Goal: Information Seeking & Learning: Learn about a topic

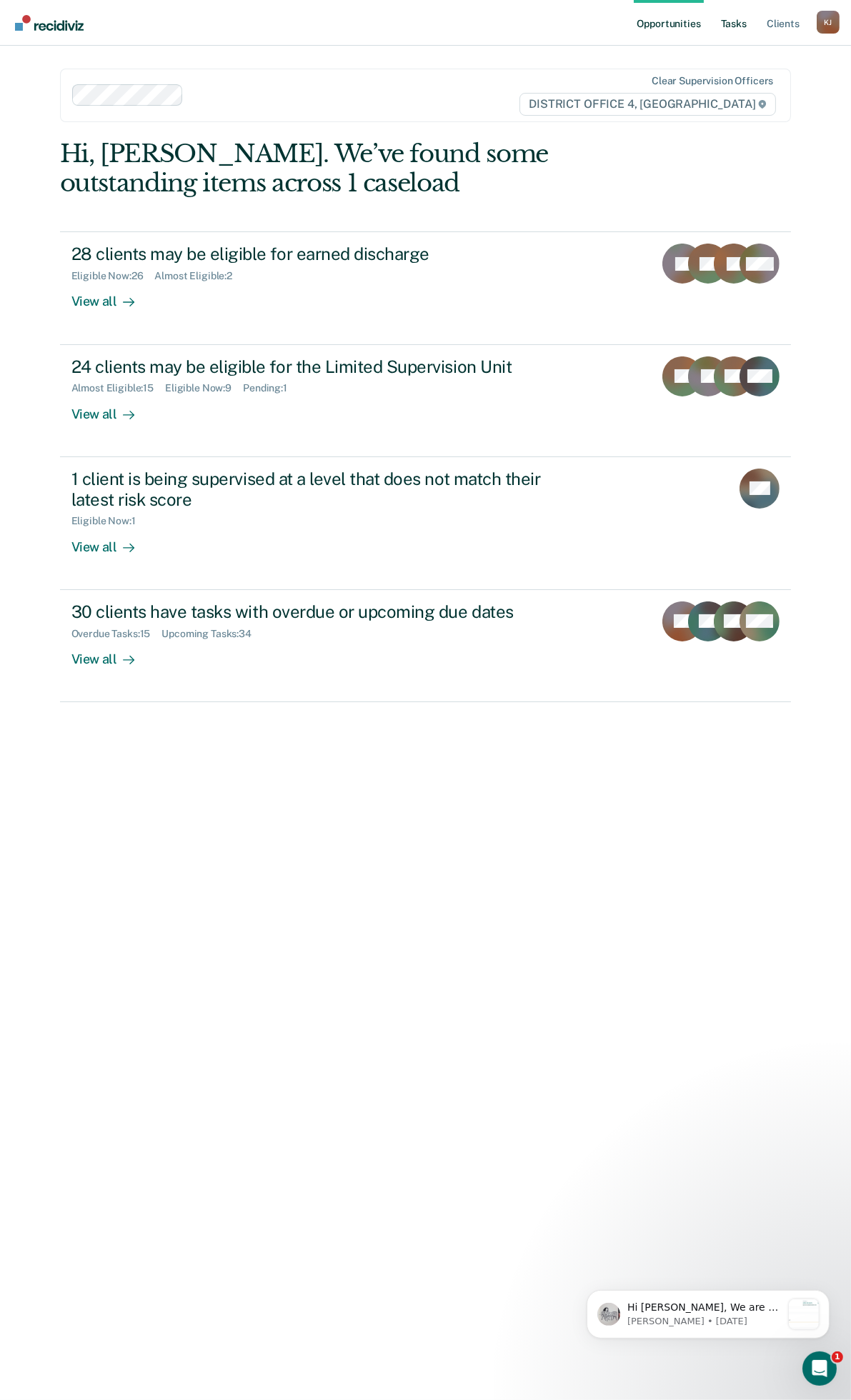
click at [737, 25] on link "Tasks" at bounding box center [734, 23] width 31 height 46
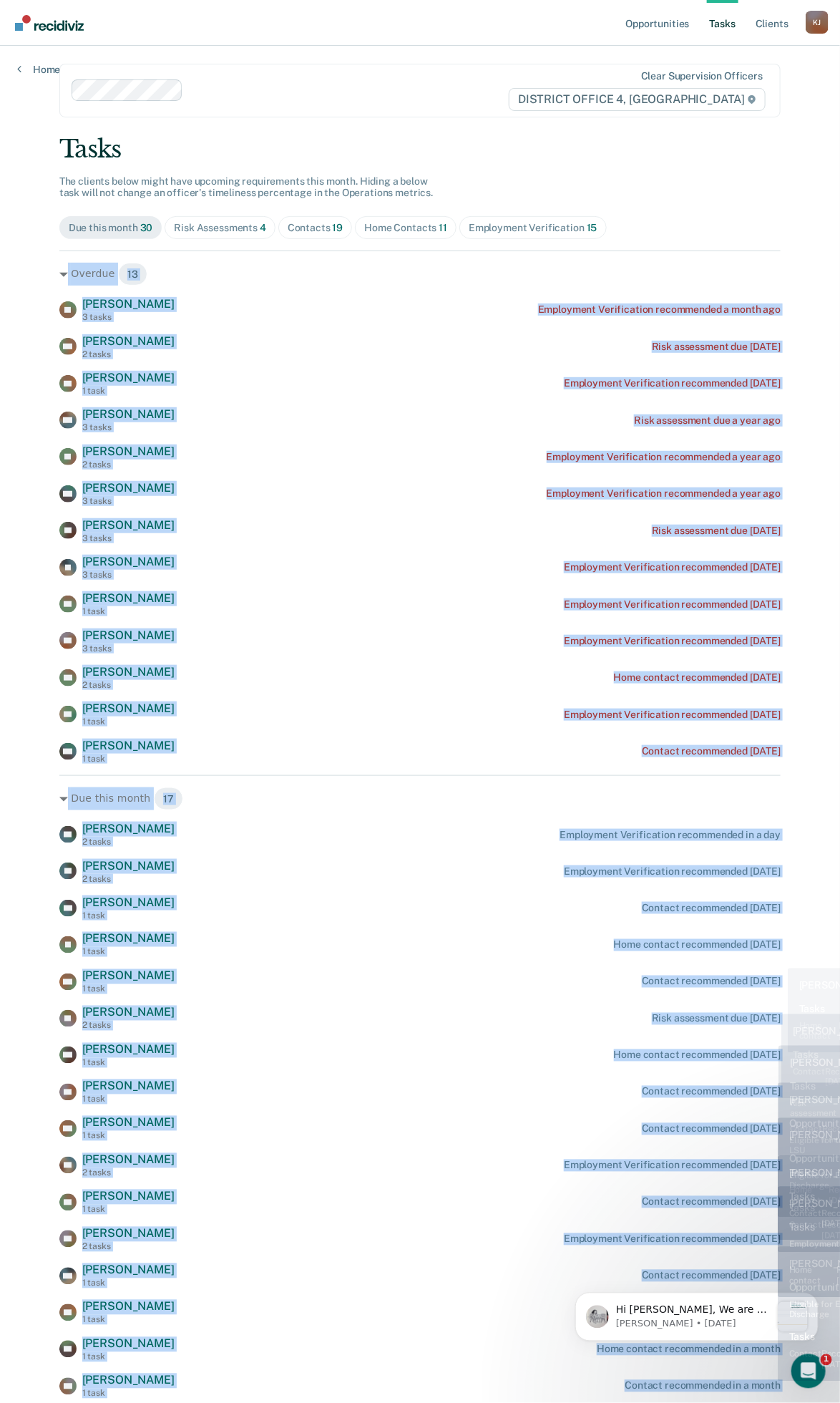
scroll to position [118, 0]
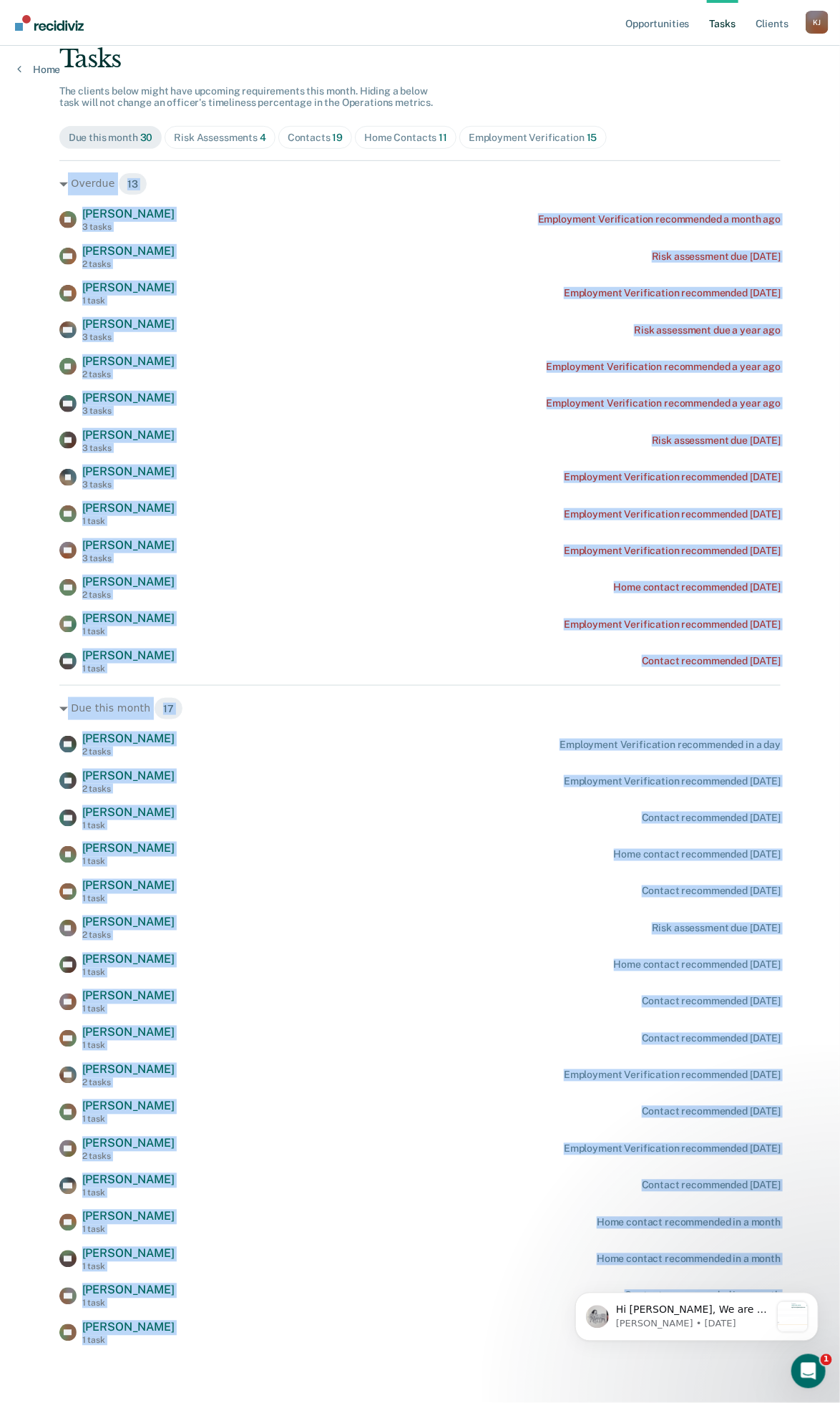
drag, startPoint x: 39, startPoint y: 283, endPoint x: 792, endPoint y: 651, distance: 838.1
click at [792, 651] on main "Clear supervision officers DISTRICT OFFICE 4, BOISE Tasks The clients below mig…" at bounding box center [421, 659] width 756 height 1418
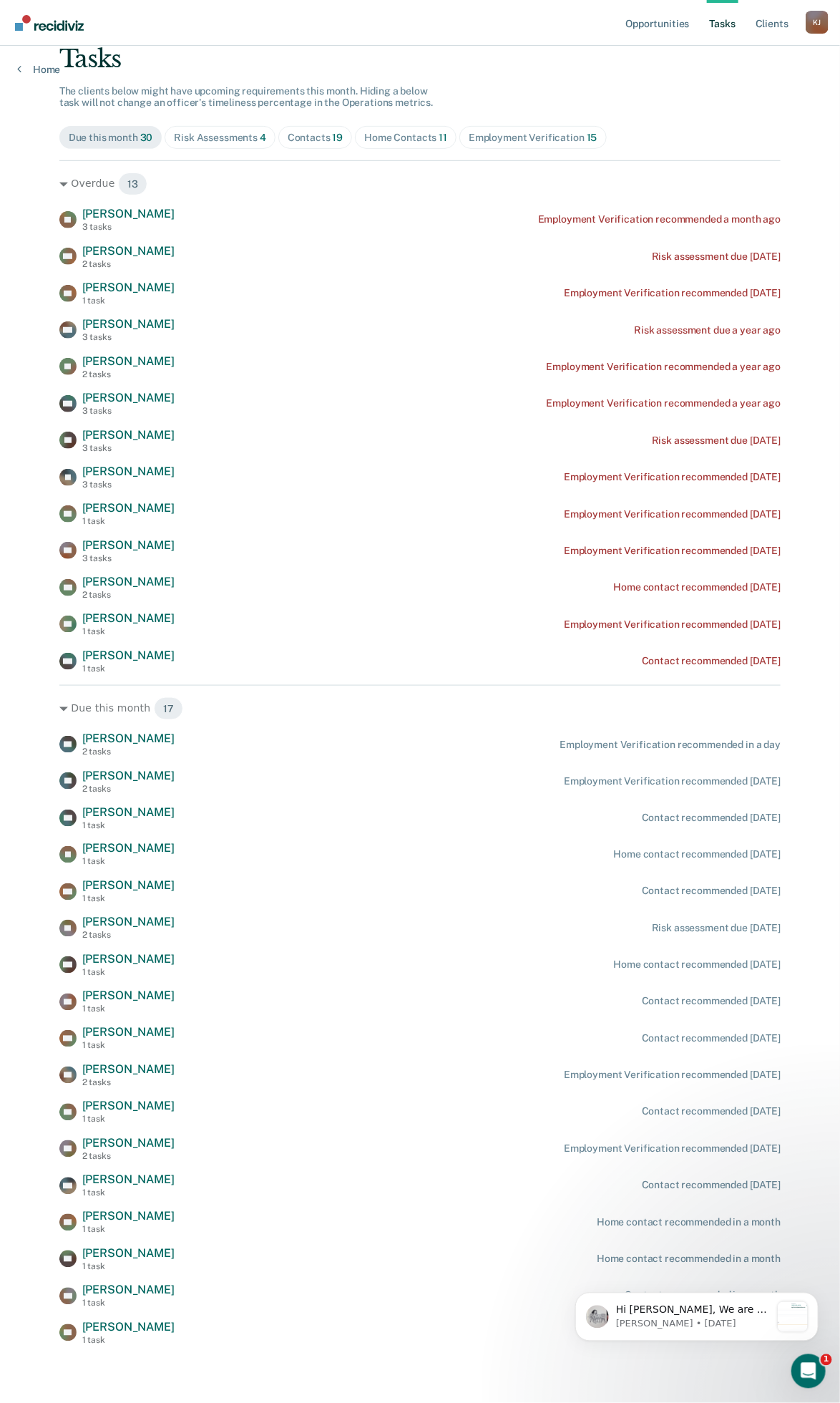
click at [213, 132] on div "Risk Assessments 4" at bounding box center [220, 137] width 92 height 12
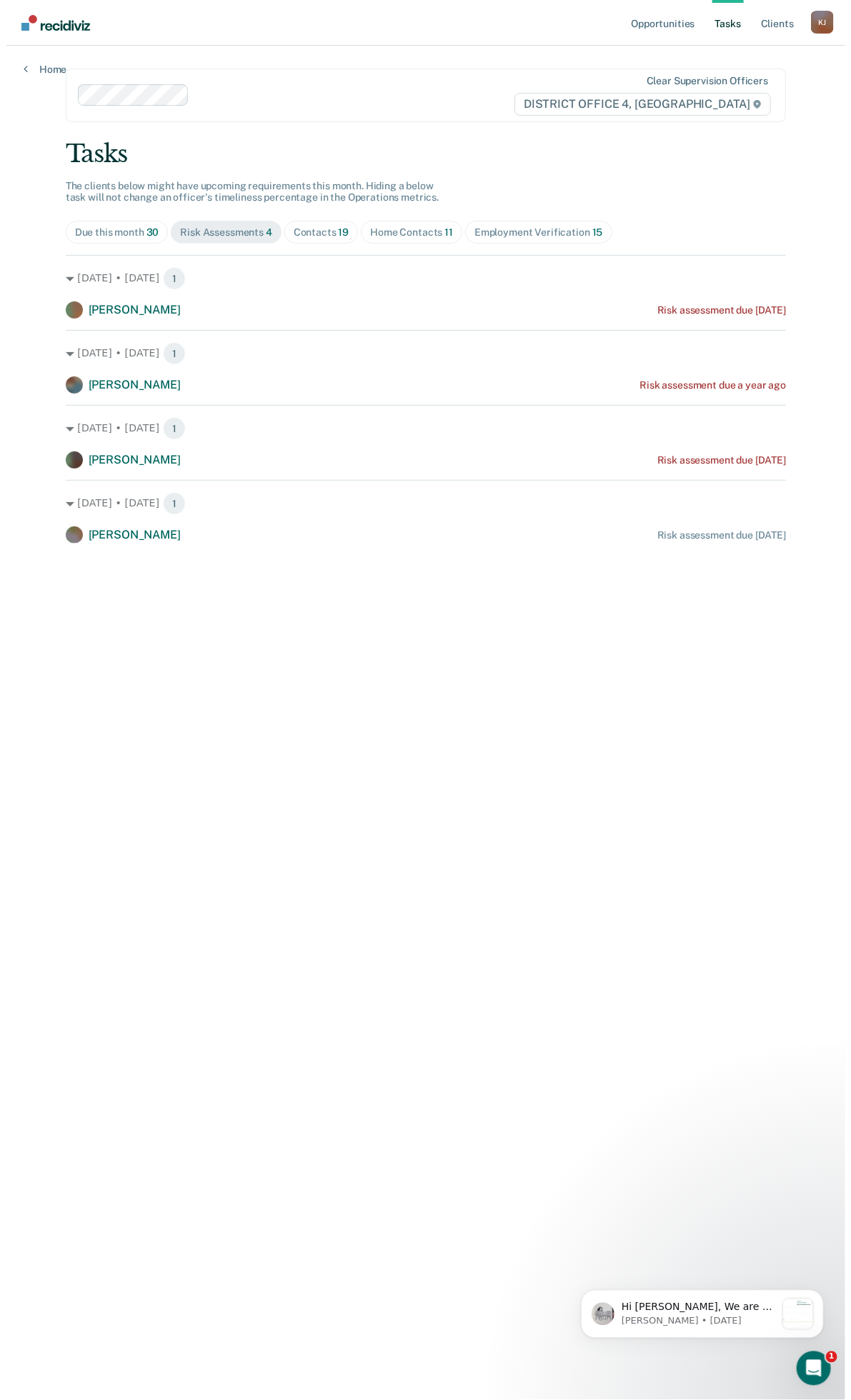
scroll to position [0, 0]
click at [325, 237] on div "Contacts 19" at bounding box center [315, 232] width 56 height 12
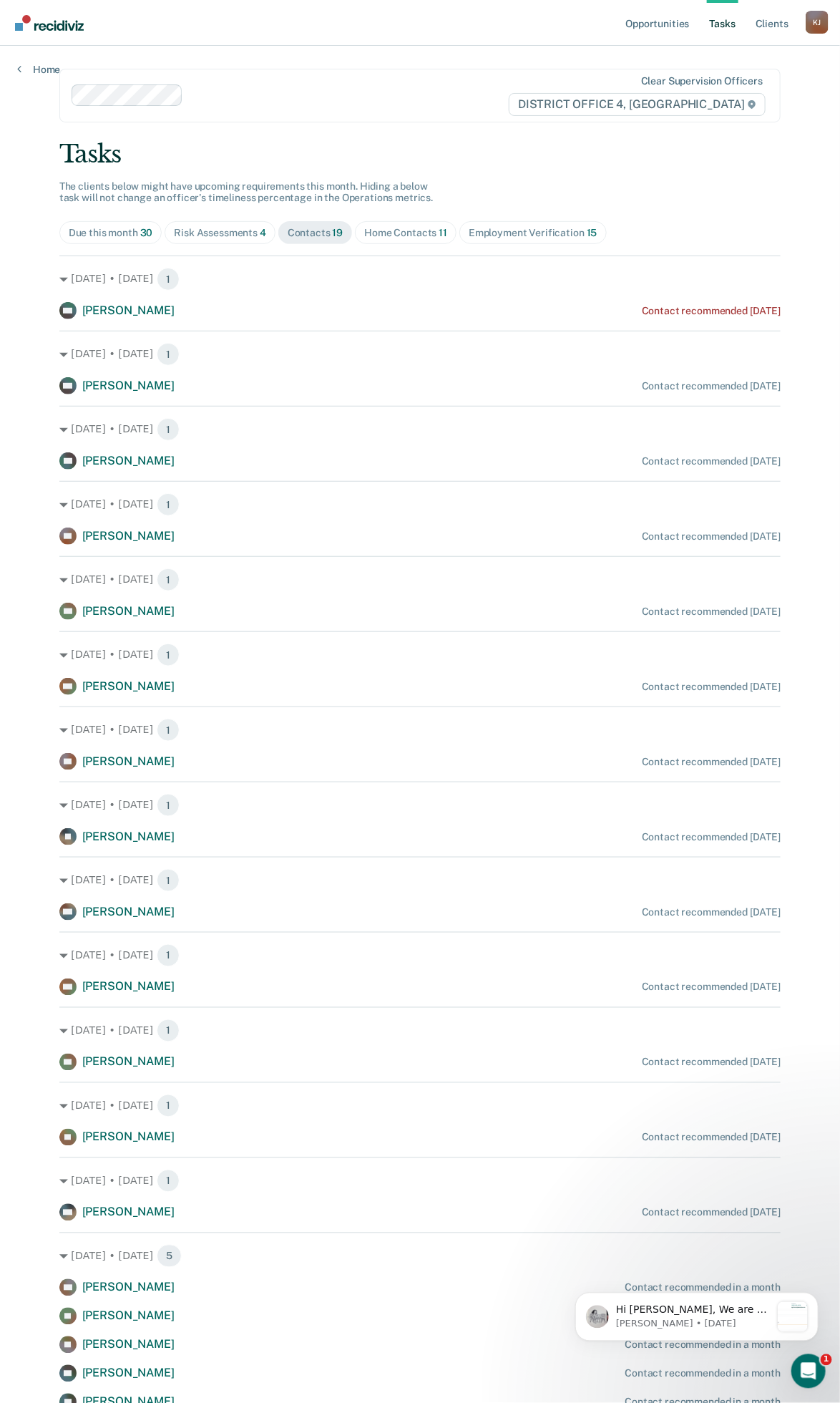
click at [386, 234] on div "Home Contacts 11" at bounding box center [405, 233] width 83 height 12
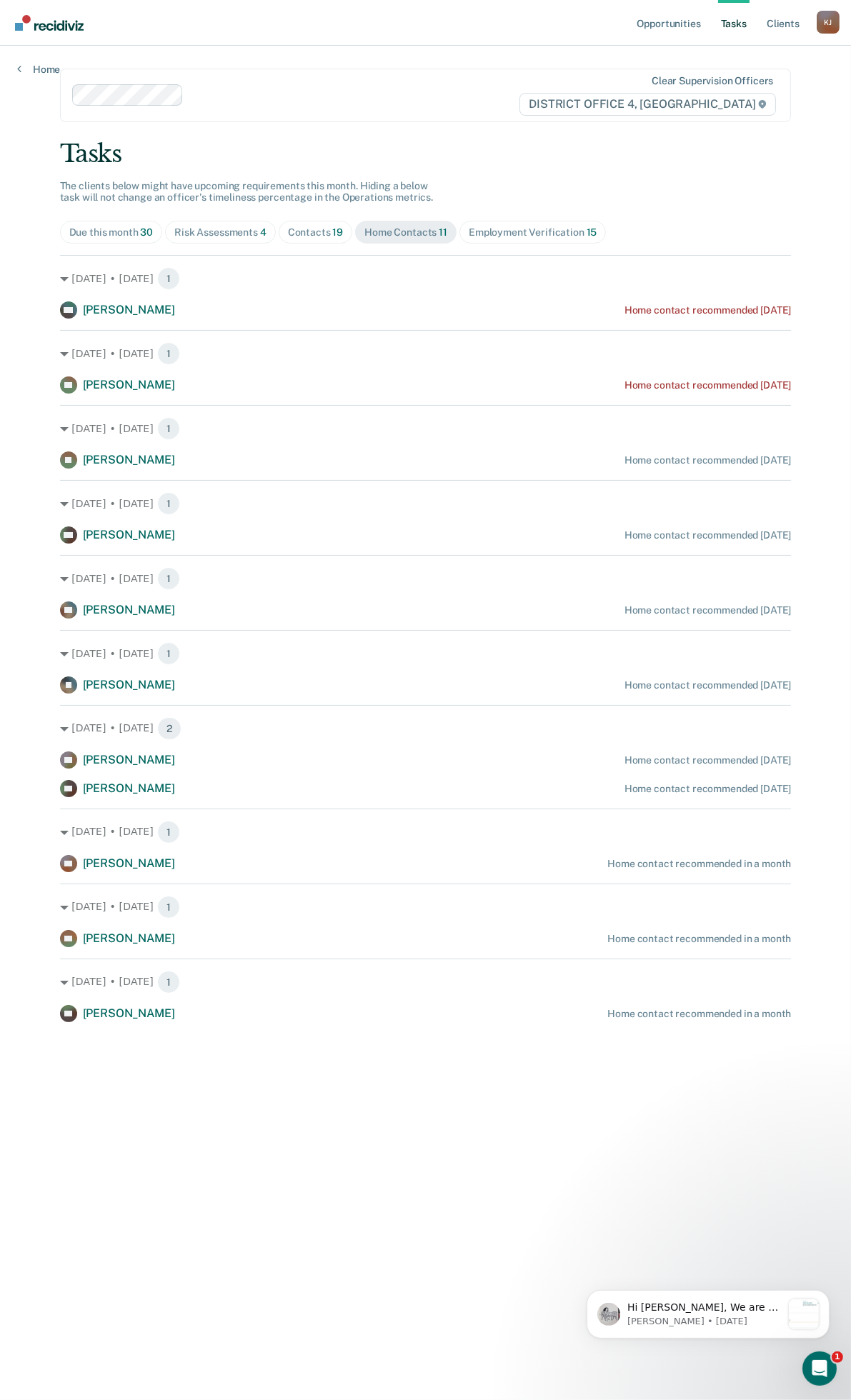
click at [500, 236] on div "Employment Verification 15" at bounding box center [532, 232] width 128 height 12
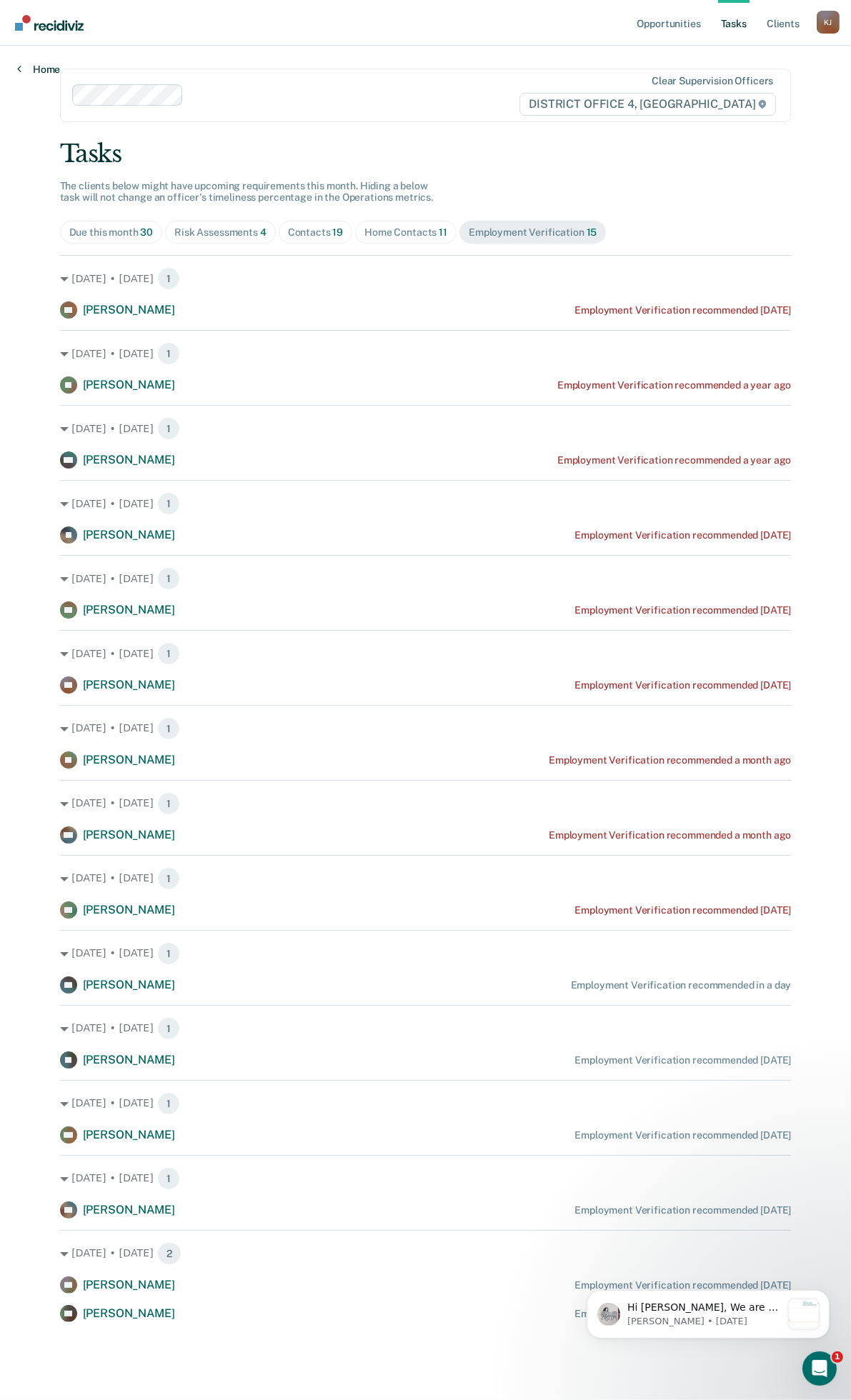
click at [33, 69] on link "Home" at bounding box center [39, 69] width 42 height 13
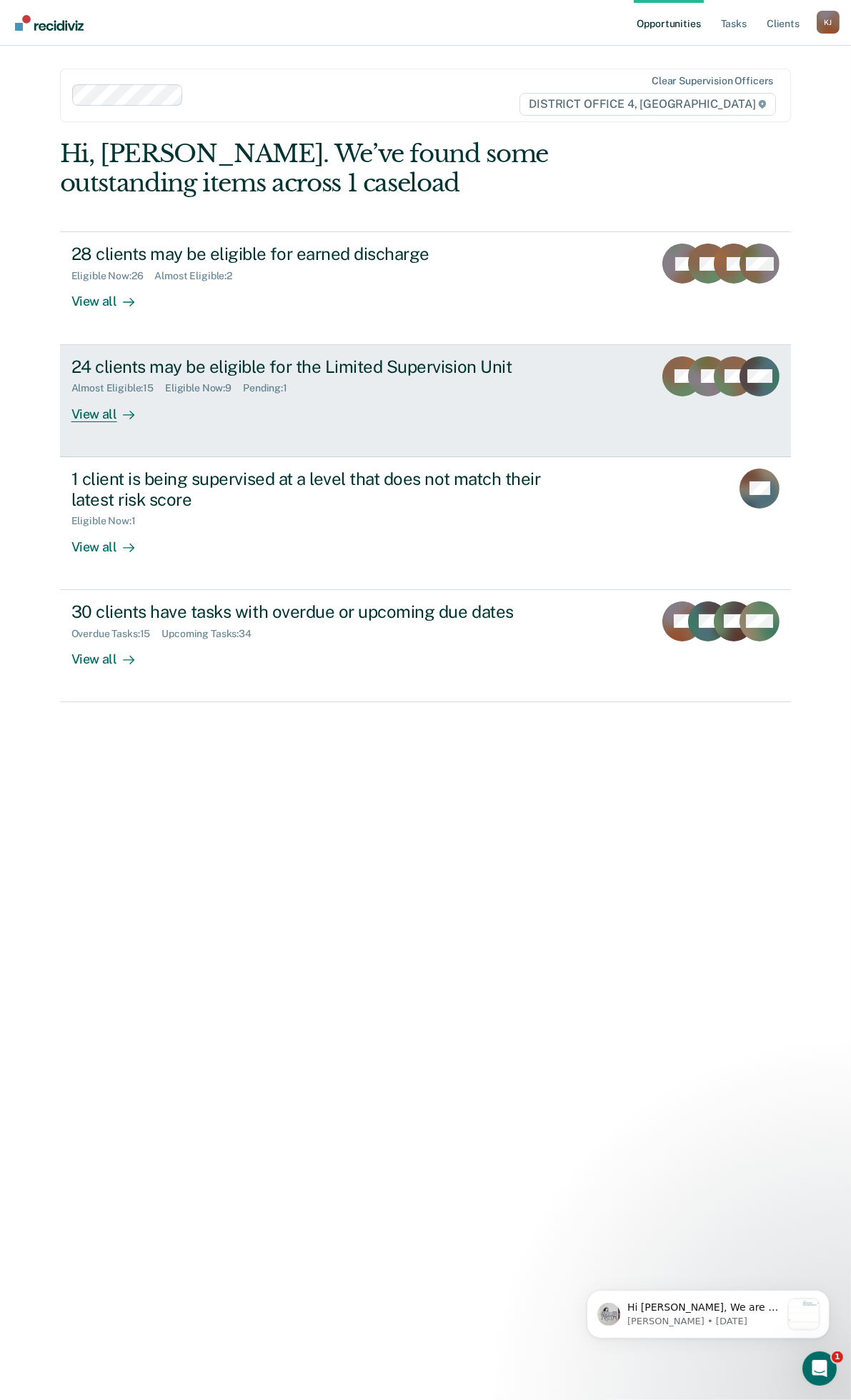
click at [294, 408] on div "24 clients may be eligible for the Limited Supervision Unit Almost Eligible : 1…" at bounding box center [339, 389] width 536 height 66
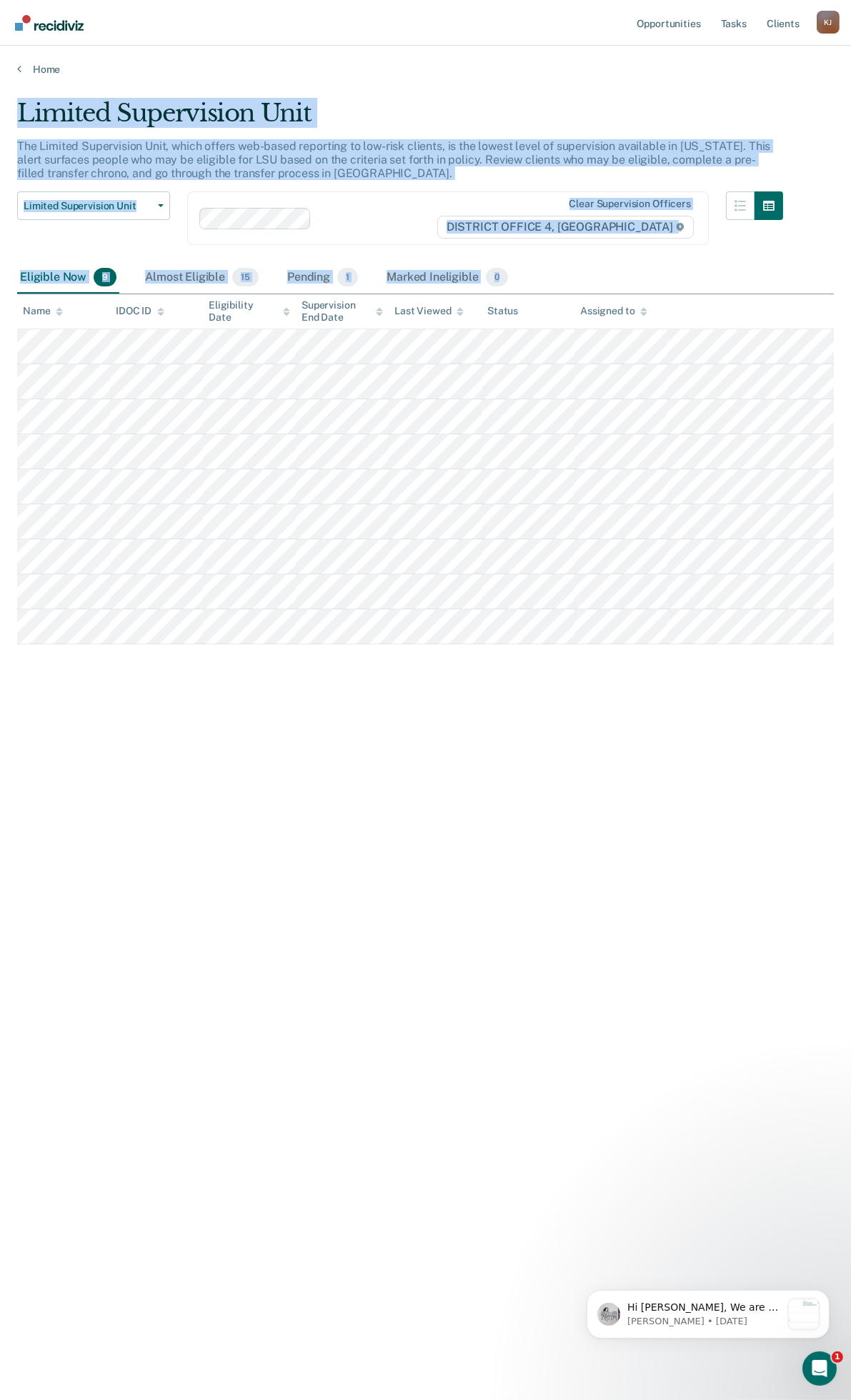
drag, startPoint x: 704, startPoint y: 648, endPoint x: 10, endPoint y: 130, distance: 866.0
click at [10, 130] on main "Limited Supervision Unit The Limited Supervision Unit, which offers web-based r…" at bounding box center [426, 735] width 851 height 1320
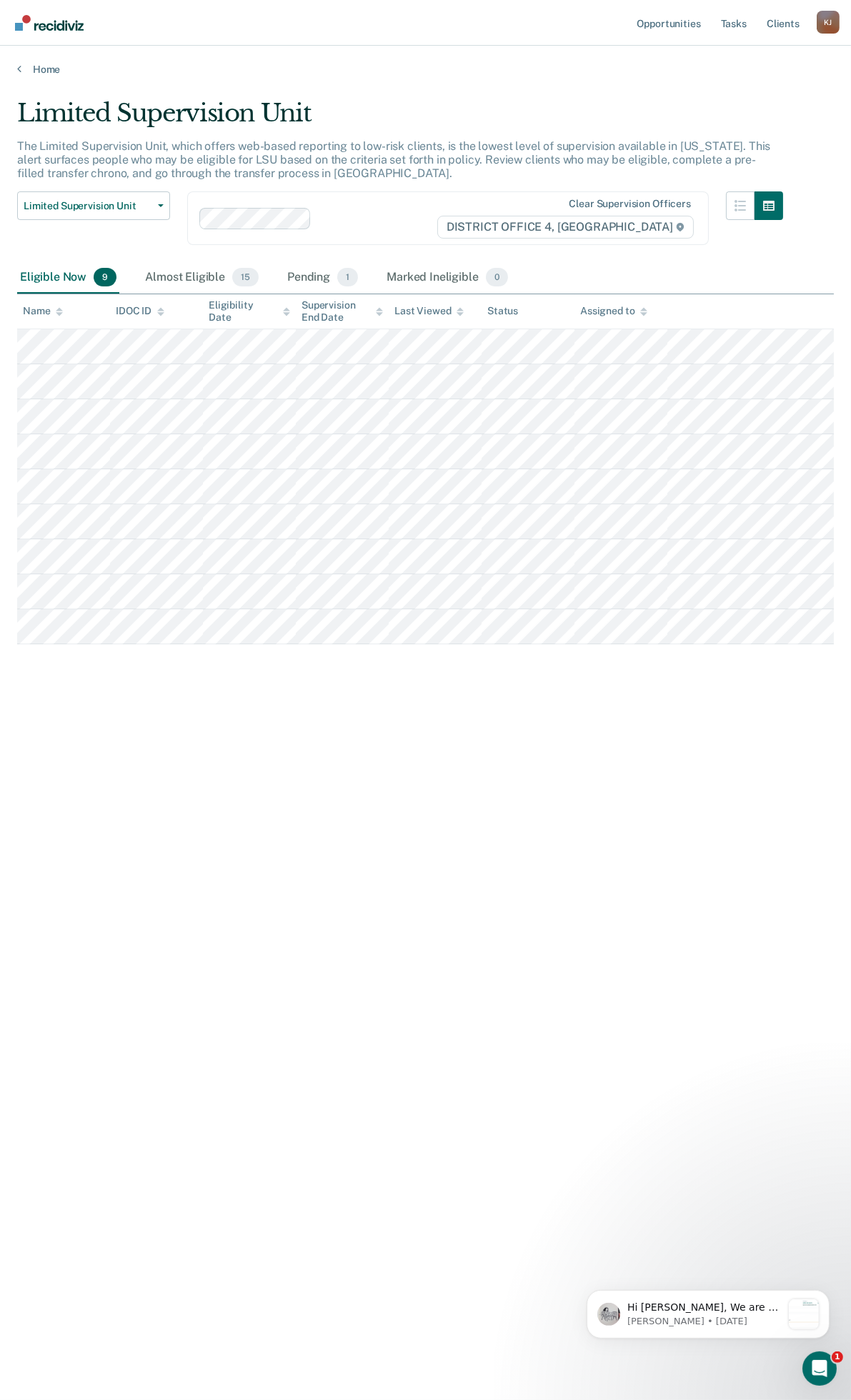
click at [28, 54] on div "Home" at bounding box center [426, 61] width 851 height 30
click at [31, 61] on div "Home" at bounding box center [426, 61] width 851 height 30
click at [35, 65] on link "Home" at bounding box center [426, 69] width 816 height 13
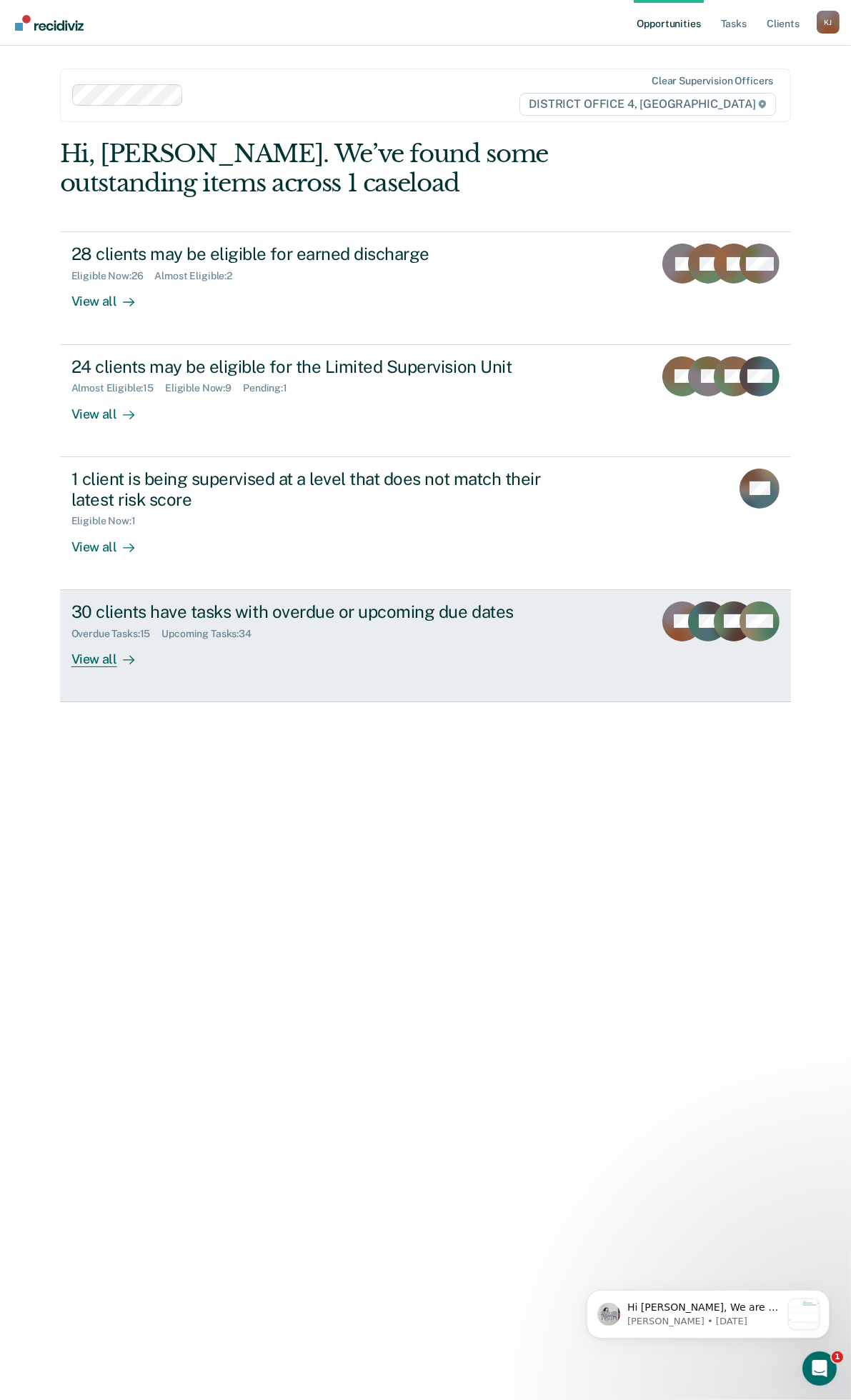
click at [369, 648] on div "30 clients have tasks with overdue or upcoming due dates Overdue Tasks : 15 Upc…" at bounding box center [339, 635] width 536 height 66
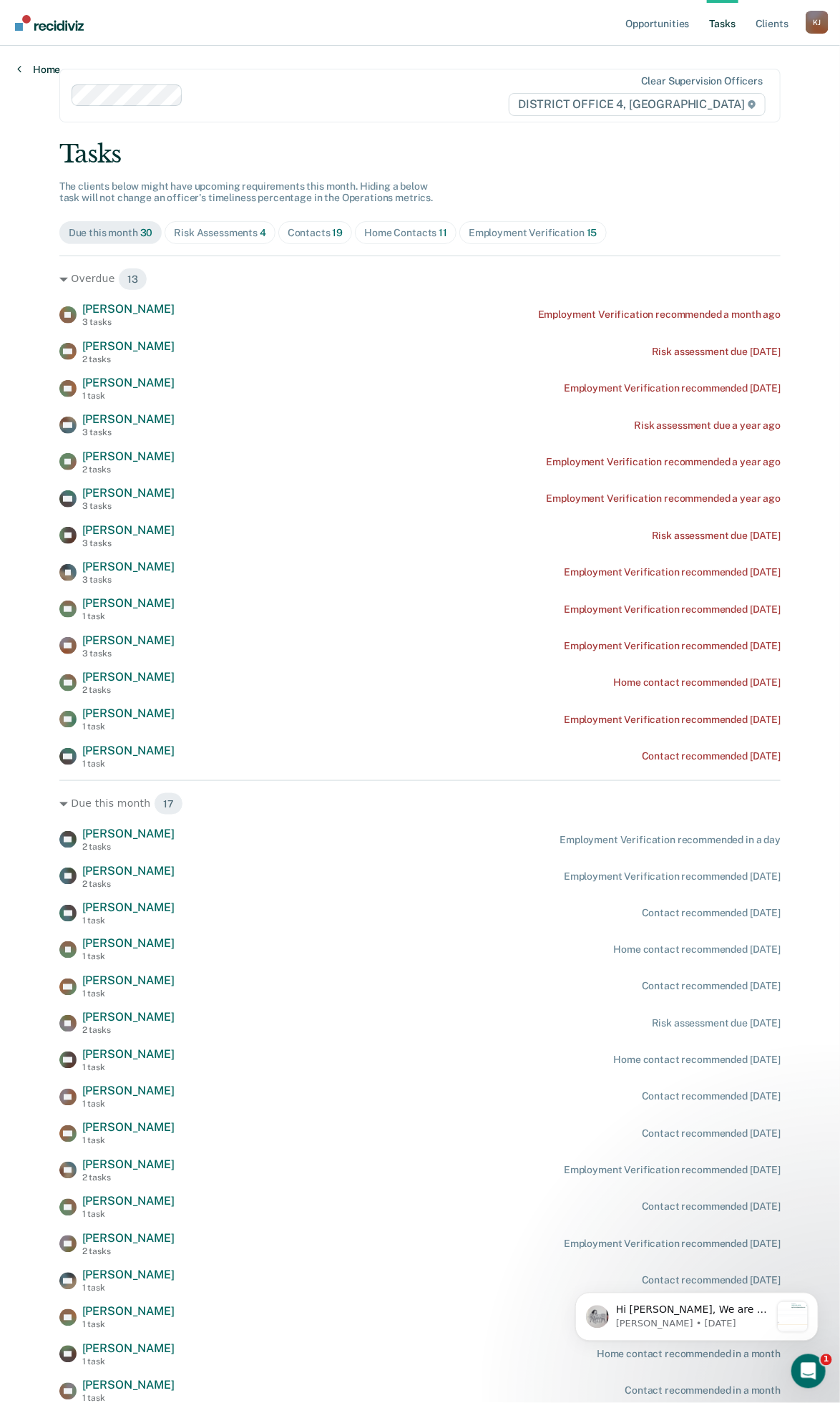
click at [41, 73] on link "Home" at bounding box center [39, 69] width 43 height 13
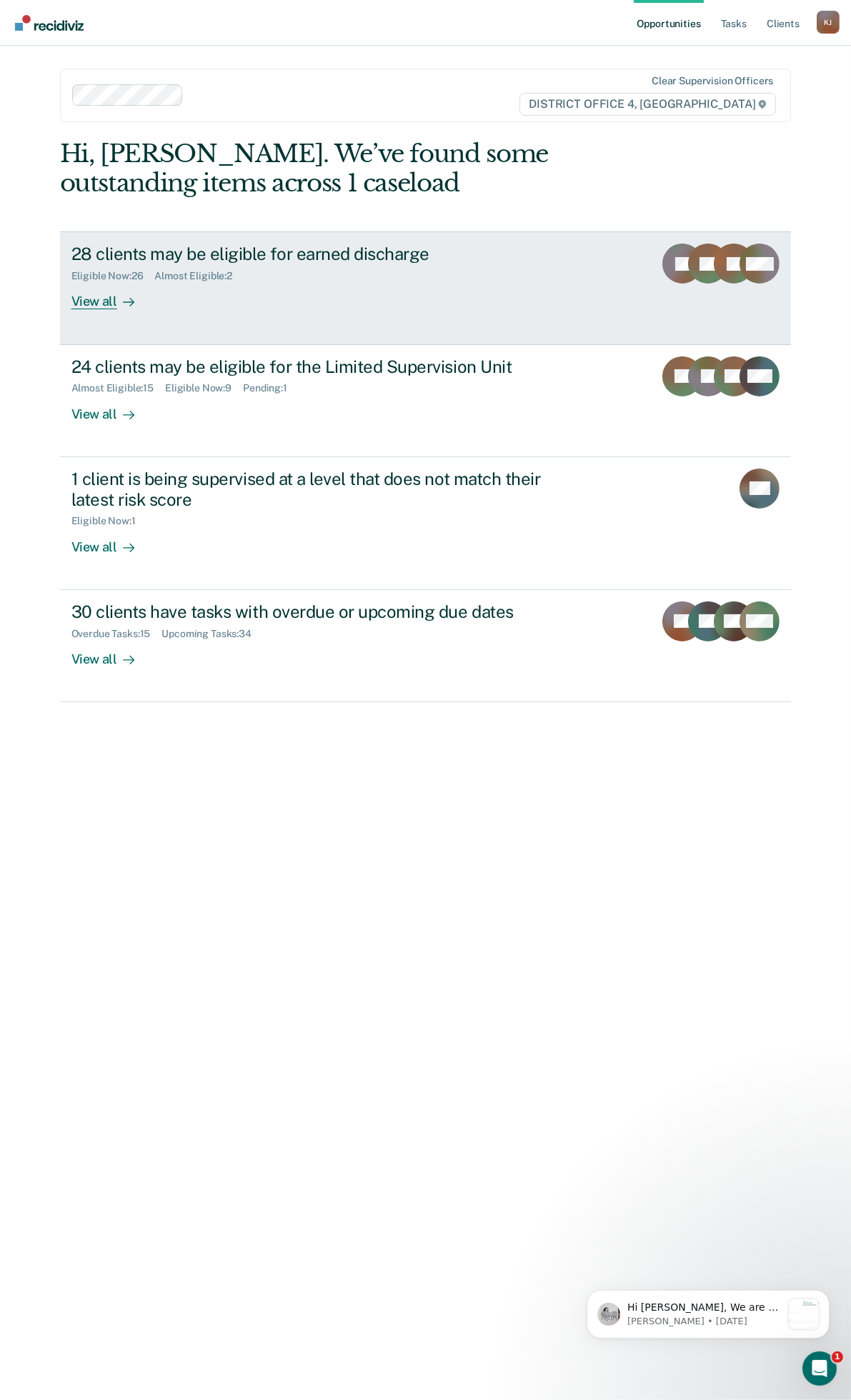
click at [339, 278] on div "Eligible Now : 26 Almost Eligible : 2" at bounding box center [322, 273] width 501 height 18
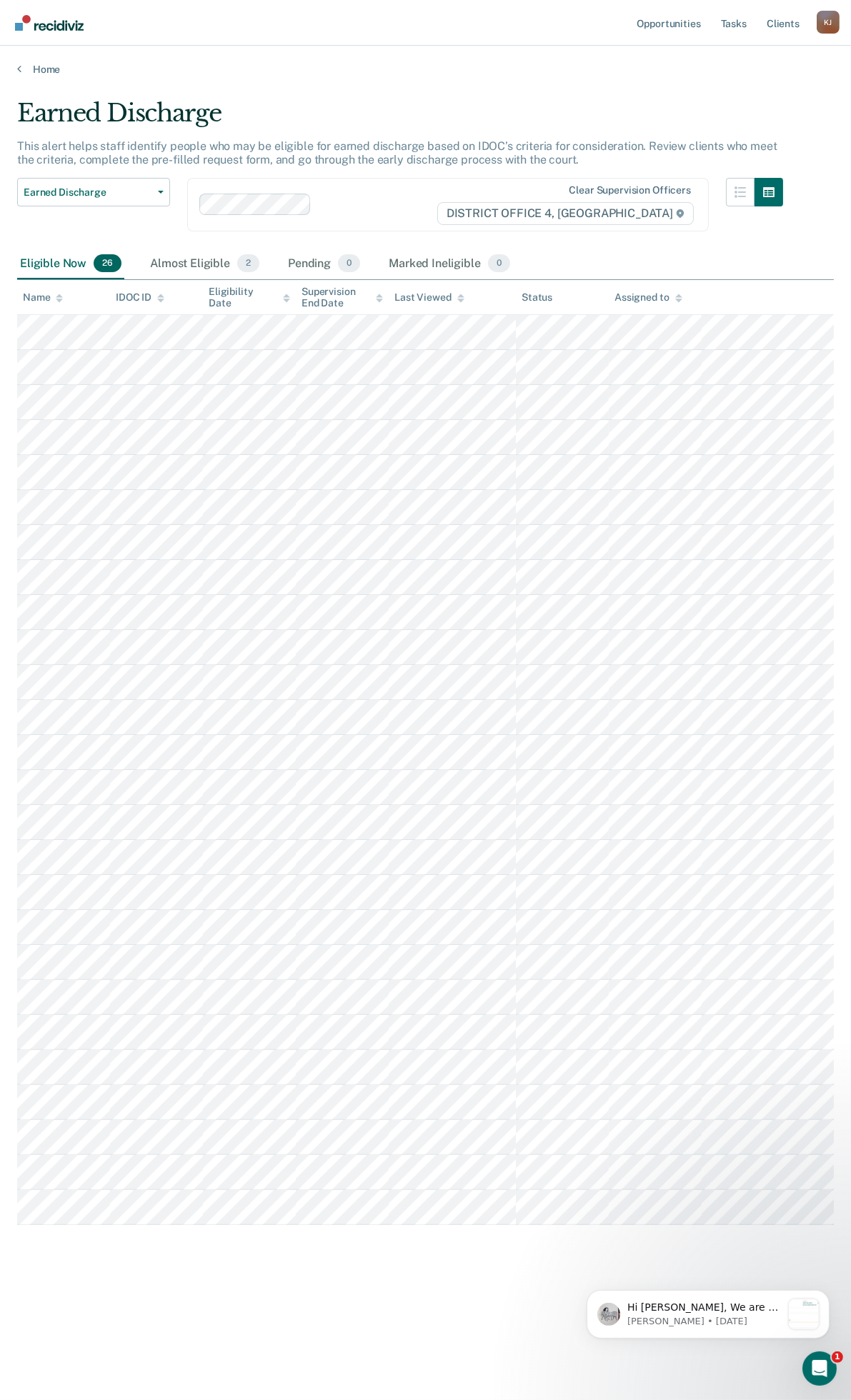
drag, startPoint x: 189, startPoint y: 967, endPoint x: 10, endPoint y: 204, distance: 783.7
click at [564, 1261] on html "Hi [PERSON_NAME], We are so excited to announce a brand new feature: AI case no…" at bounding box center [706, 1310] width 286 height 100
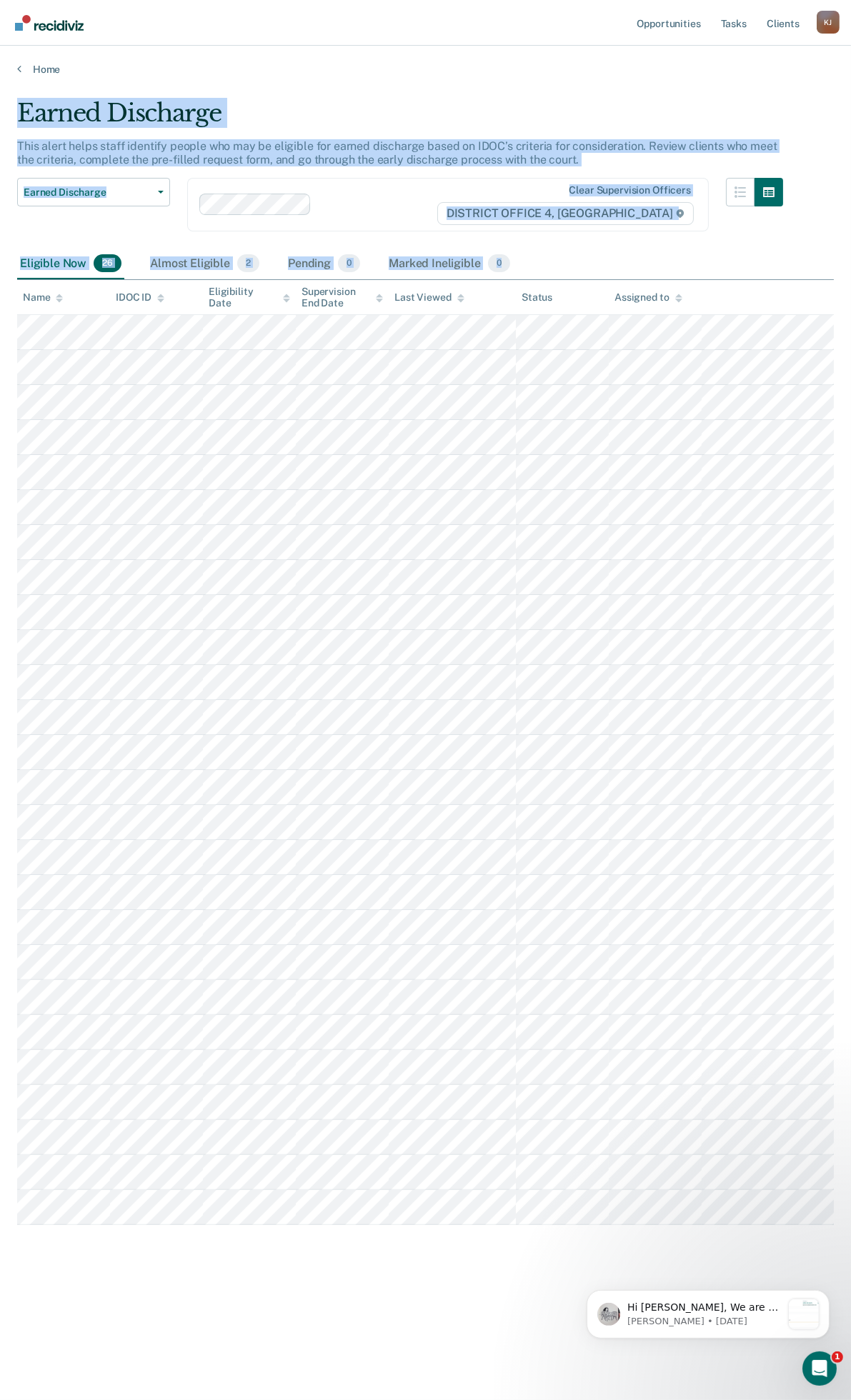
drag, startPoint x: 17, startPoint y: 110, endPoint x: 740, endPoint y: 1224, distance: 1328.1
click at [740, 1224] on div "Earned Discharge This alert helps staff identify people who may be eligible for…" at bounding box center [426, 695] width 816 height 1194
click at [47, 72] on link "Home" at bounding box center [426, 69] width 816 height 13
